Goal: Task Accomplishment & Management: Complete application form

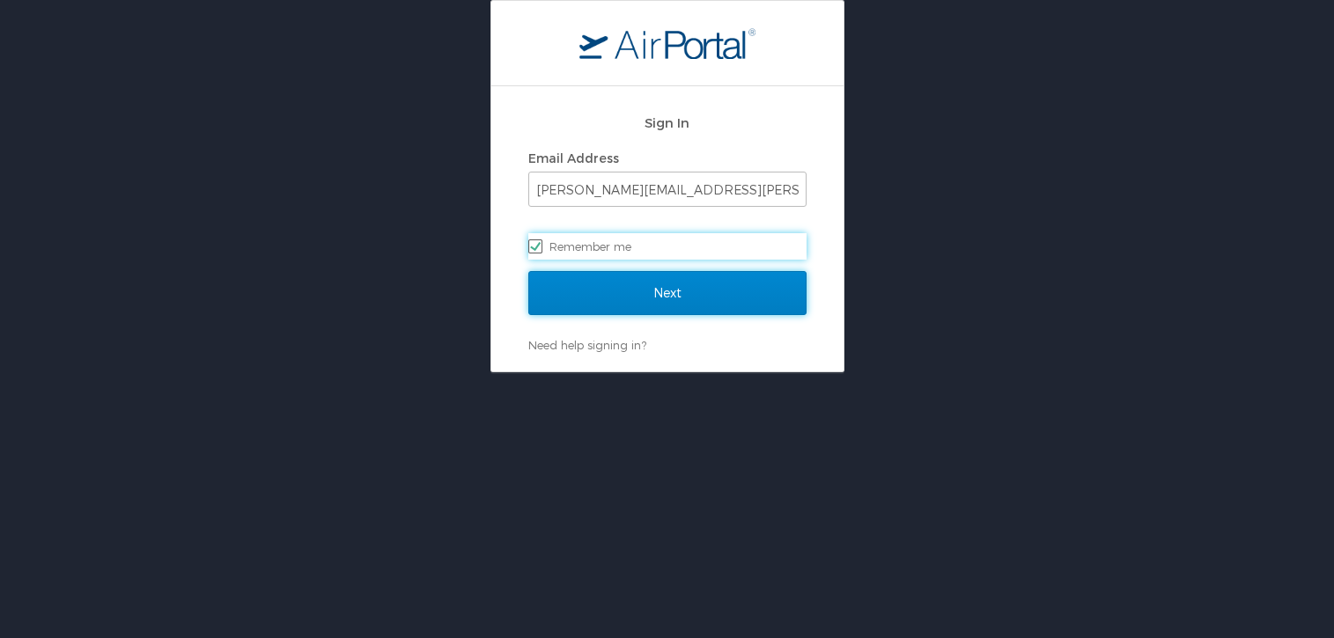
click at [619, 299] on input "Next" at bounding box center [667, 293] width 278 height 44
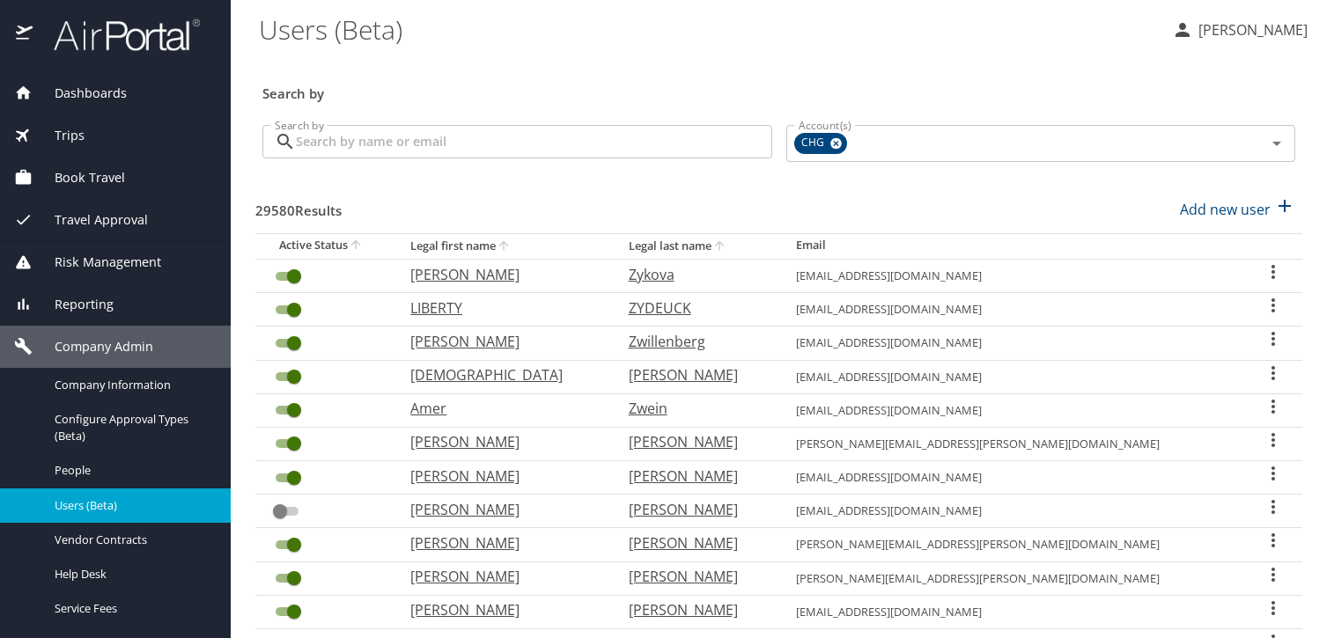
click at [418, 140] on input "Search by" at bounding box center [534, 141] width 476 height 33
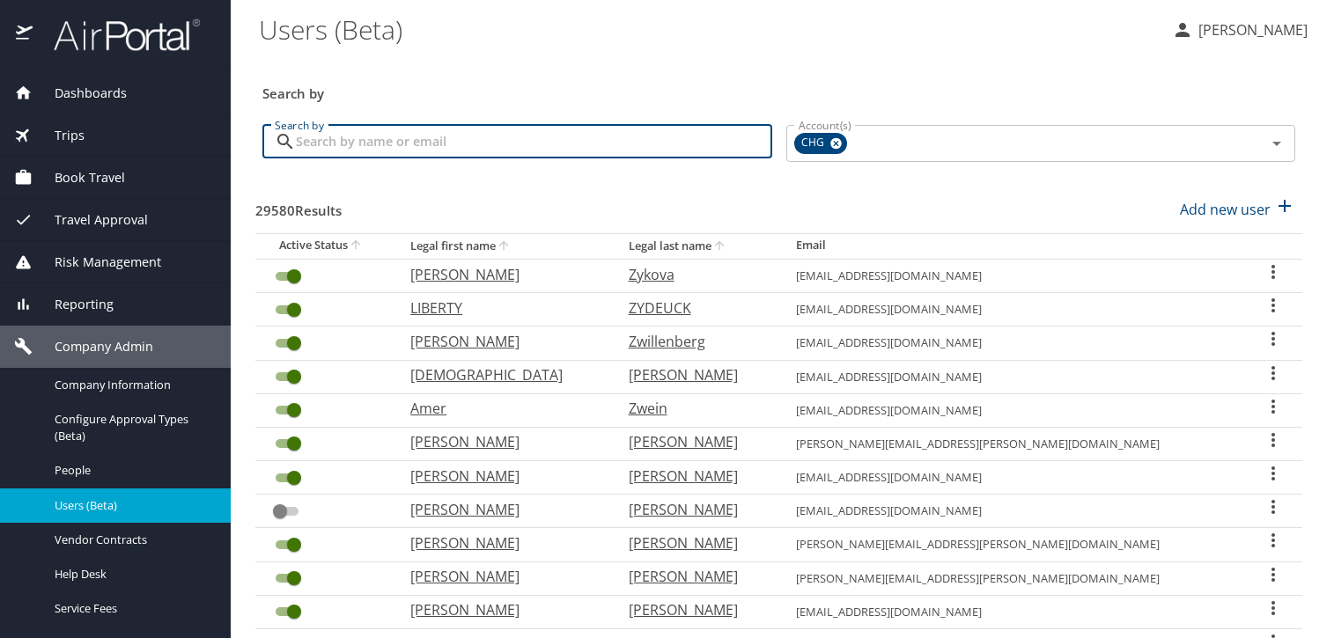
paste input "[EMAIL_ADDRESS][DOMAIN_NAME]"
type input "[EMAIL_ADDRESS][DOMAIN_NAME]"
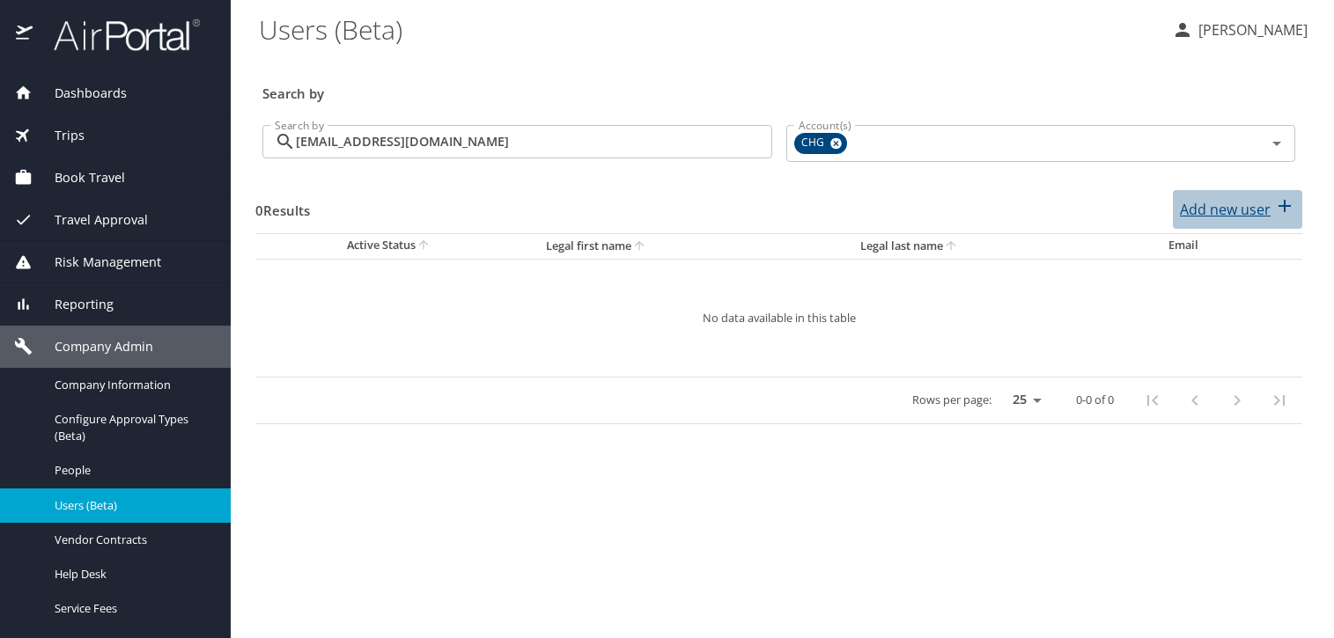
click at [1246, 209] on p "Add new user" at bounding box center [1225, 209] width 91 height 21
select select "US"
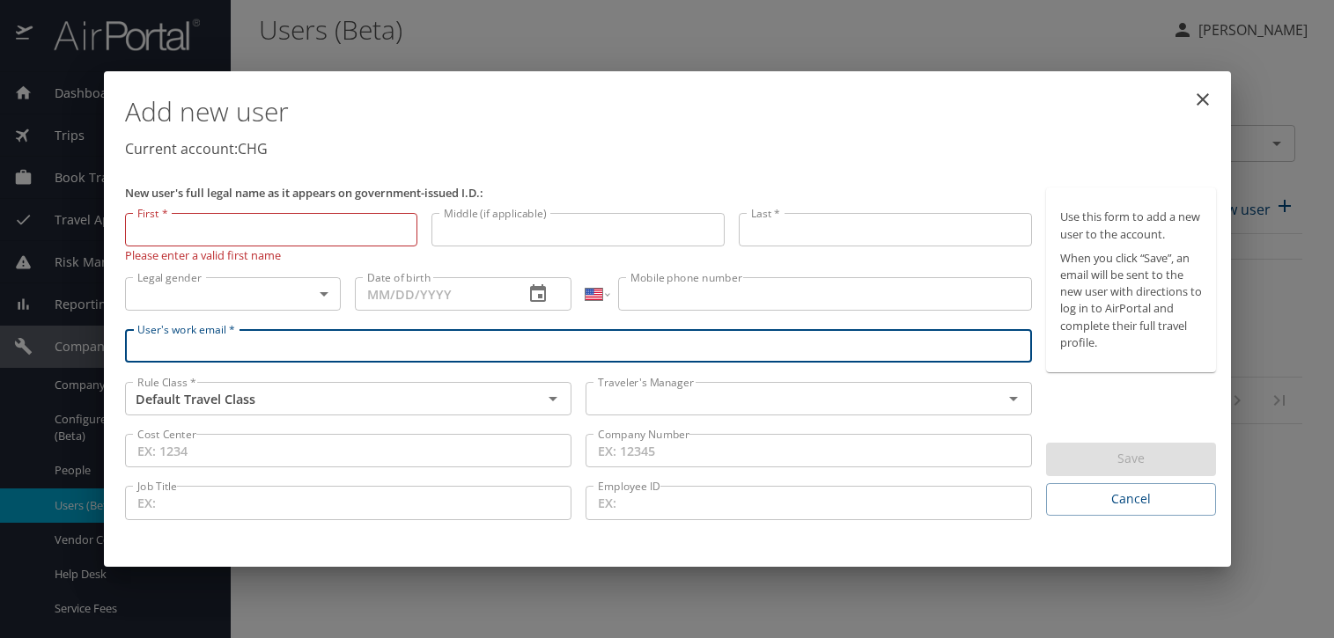
click at [561, 338] on input "User's work email *" at bounding box center [579, 345] width 908 height 33
paste input "[EMAIL_ADDRESS][DOMAIN_NAME]"
type input "[EMAIL_ADDRESS][DOMAIN_NAME]"
click at [641, 392] on input "text" at bounding box center [783, 398] width 384 height 23
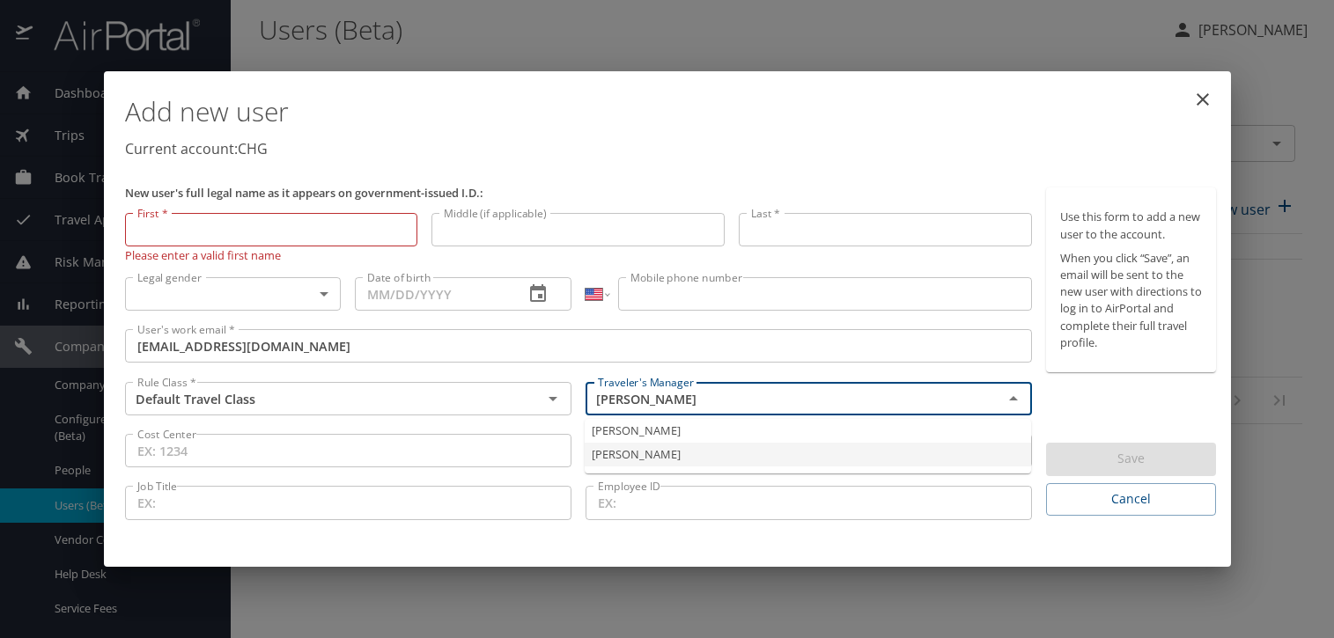
click at [621, 451] on li "[PERSON_NAME]" at bounding box center [808, 455] width 446 height 24
type input "[PERSON_NAME]"
click at [283, 227] on input "First *" at bounding box center [271, 229] width 293 height 33
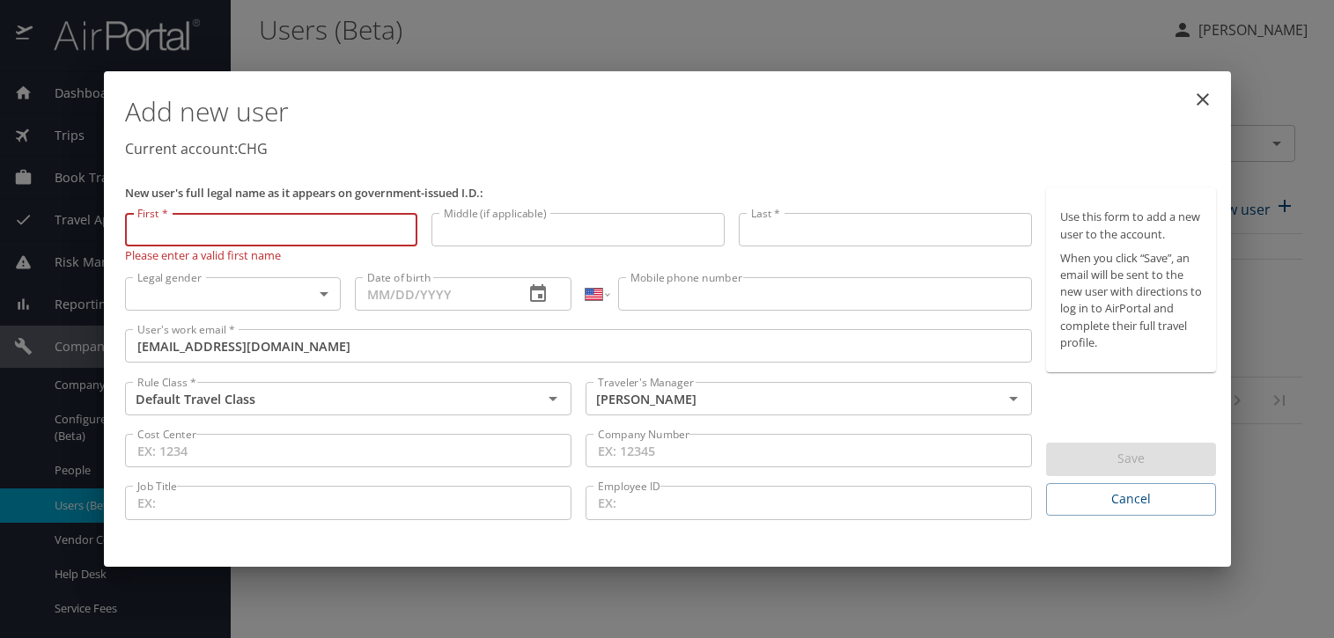
click at [225, 229] on input "First *" at bounding box center [271, 229] width 293 height 33
paste input "[PERSON_NAME]"
type input "[PERSON_NAME]"
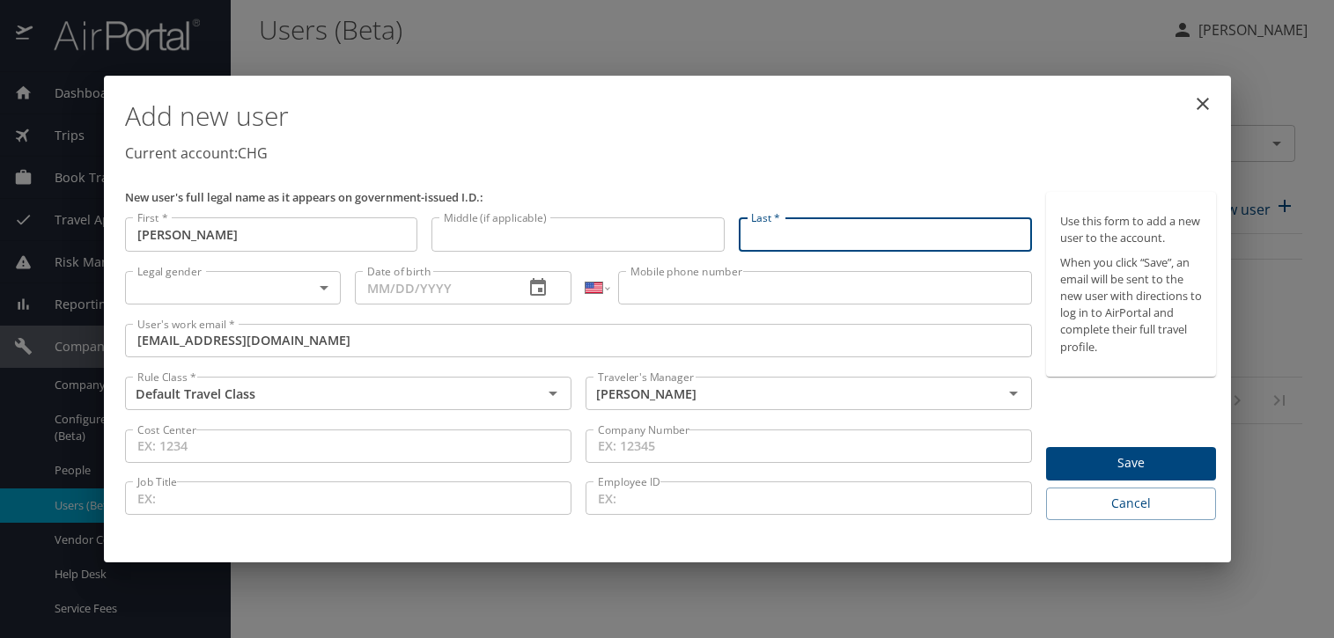
click at [824, 234] on input "Last *" at bounding box center [885, 234] width 293 height 33
paste input "Malak"
type input "Malak"
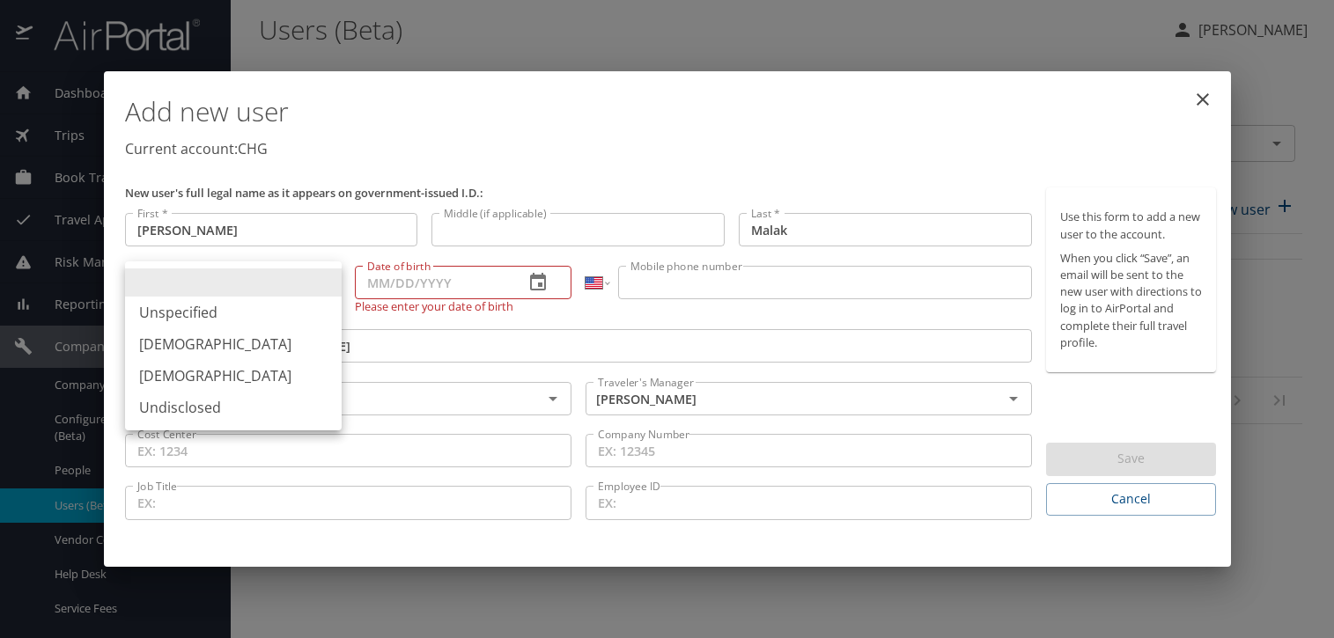
click at [223, 277] on body "Dashboards AirPortal 360™ Manager My Travel Dashboard Trips Airtinerary® Lookup…" at bounding box center [667, 319] width 1334 height 638
click at [208, 344] on li "[DEMOGRAPHIC_DATA]" at bounding box center [233, 344] width 217 height 32
type input "[DEMOGRAPHIC_DATA]"
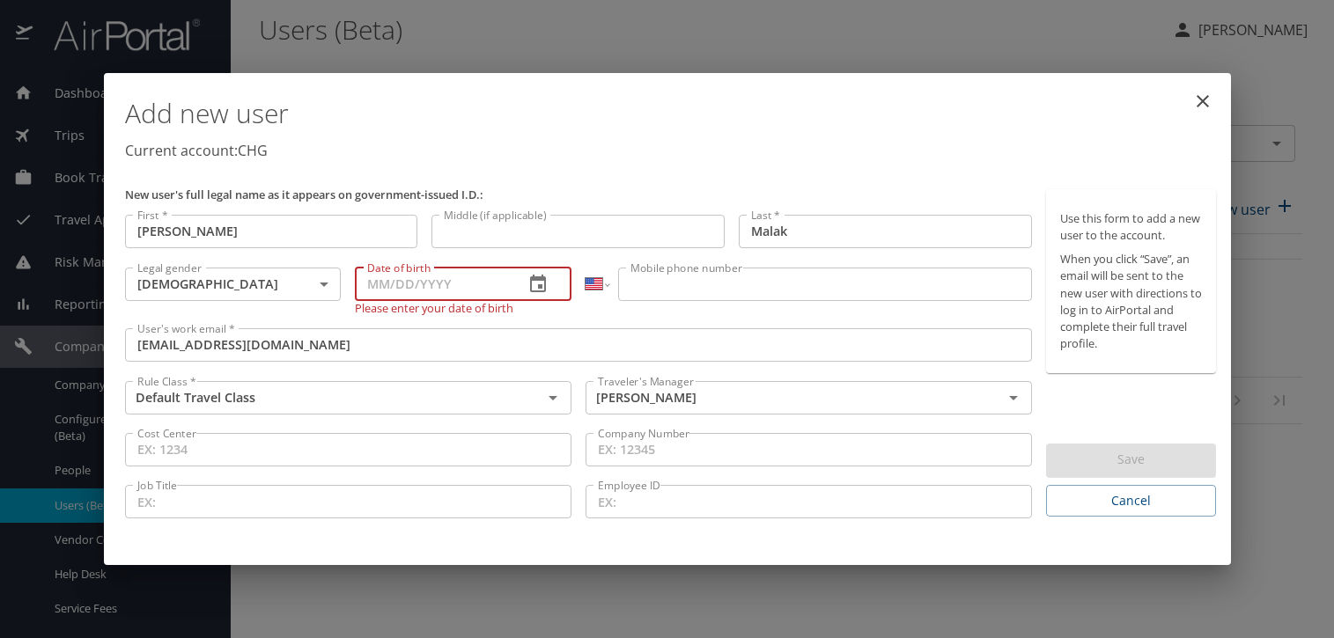
click at [376, 284] on input "Date of birth" at bounding box center [432, 284] width 155 height 33
type input "[DATE]"
click at [684, 289] on input "Mobile phone number" at bounding box center [825, 284] width 414 height 33
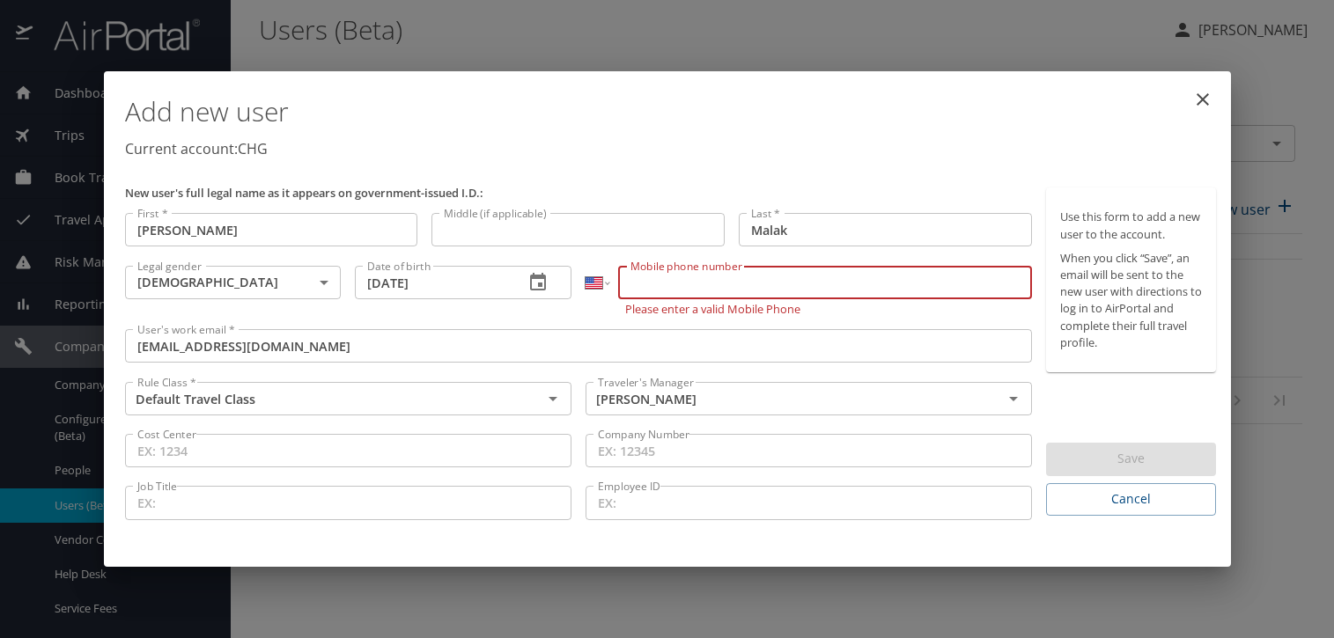
click at [676, 288] on input "Mobile phone number" at bounding box center [825, 282] width 414 height 33
paste input "[PHONE_NUMBER]"
type input "[PHONE_NUMBER]"
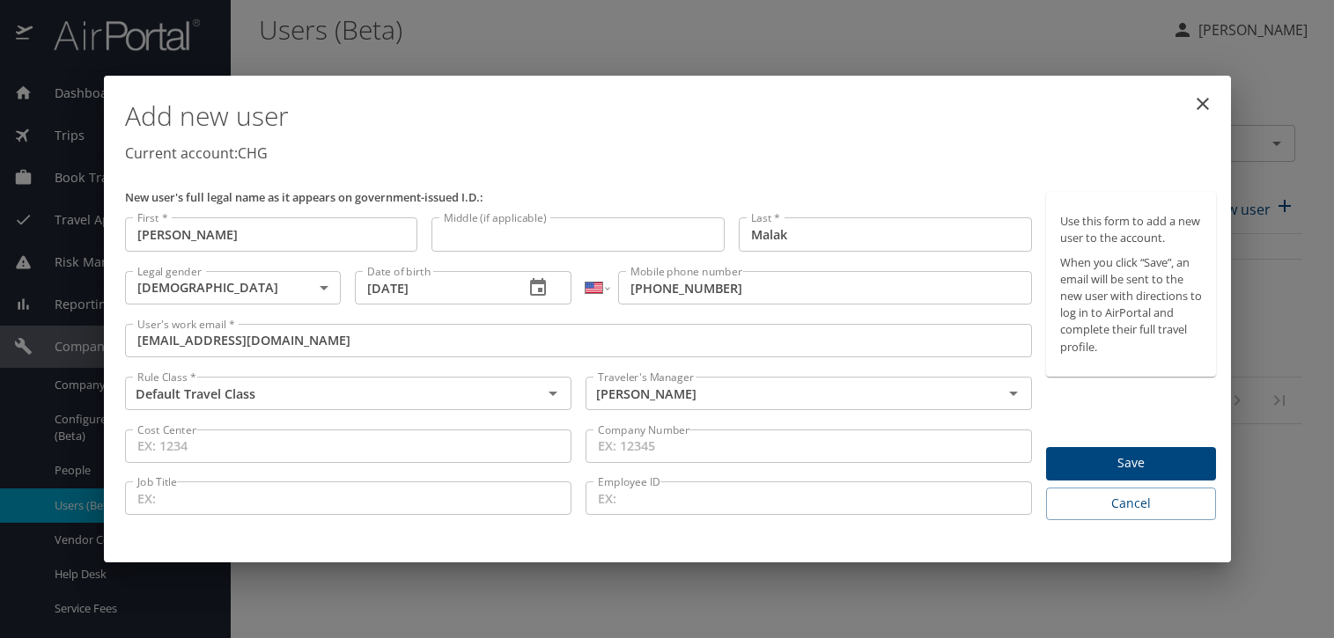
click at [905, 153] on p "Current account: CHG" at bounding box center [671, 153] width 1092 height 21
click at [1124, 461] on span "Save" at bounding box center [1131, 464] width 142 height 22
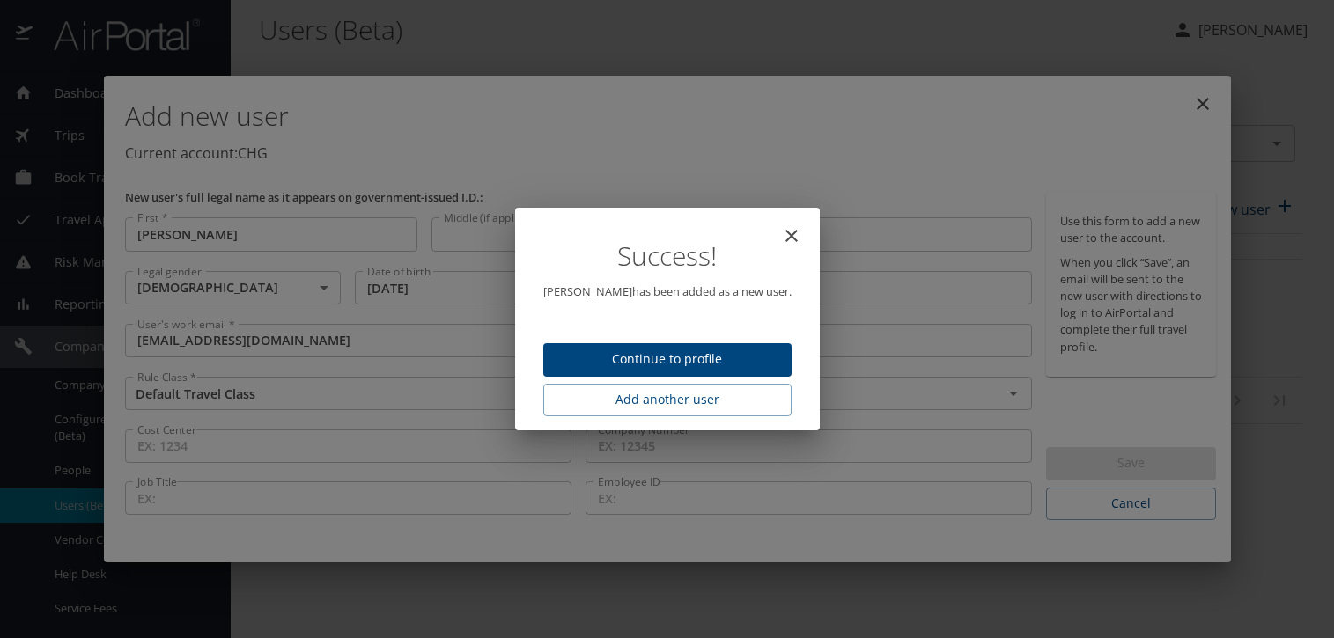
click at [738, 365] on span "Continue to profile" at bounding box center [667, 360] width 220 height 22
select select "US"
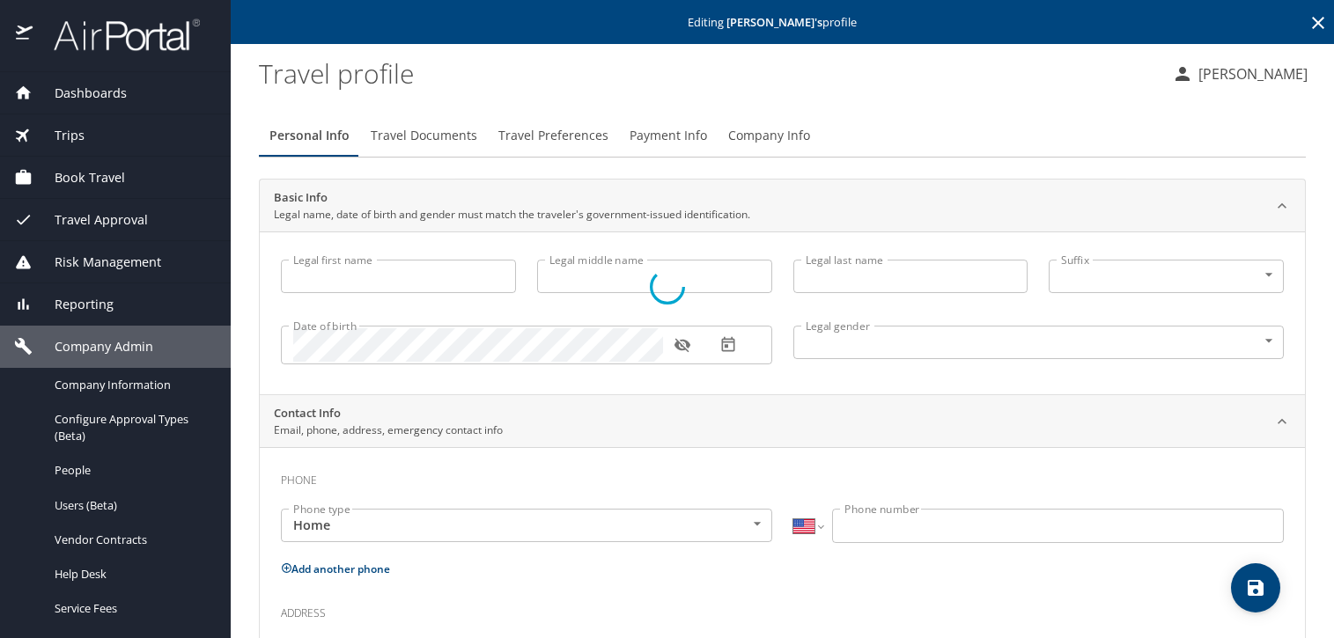
type input "[PERSON_NAME]"
type input "Malak"
type input "[DEMOGRAPHIC_DATA]"
select select "US"
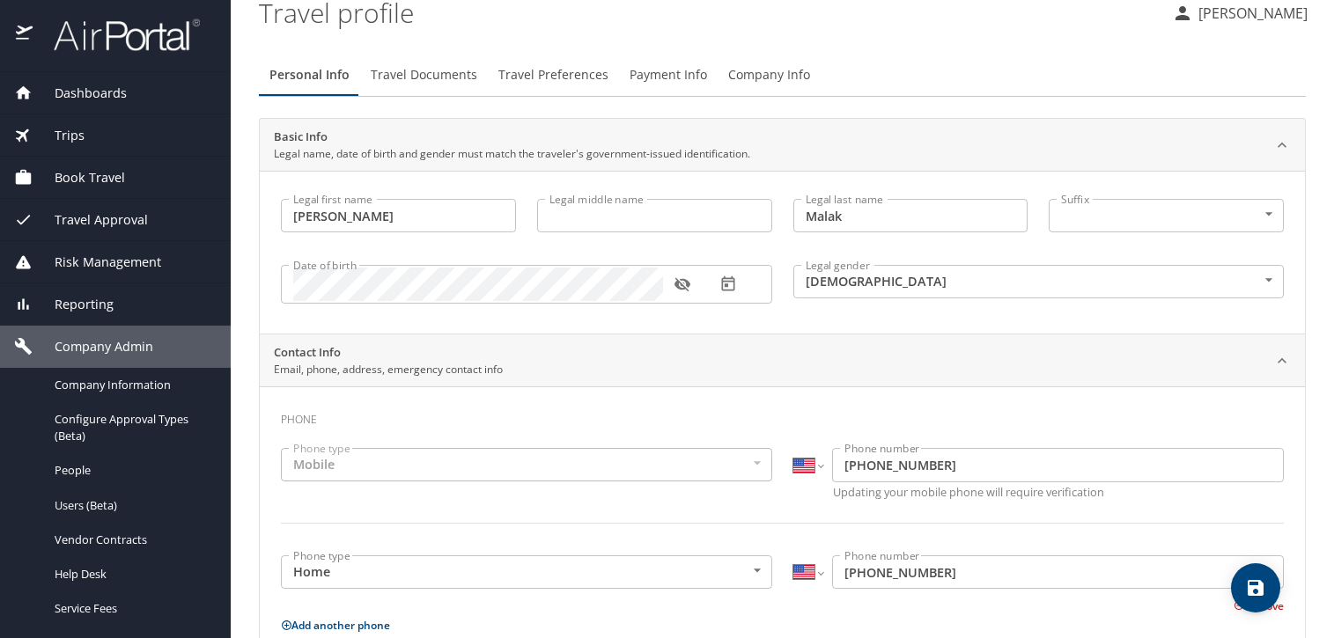
scroll to position [88, 0]
